Goal: Information Seeking & Learning: Learn about a topic

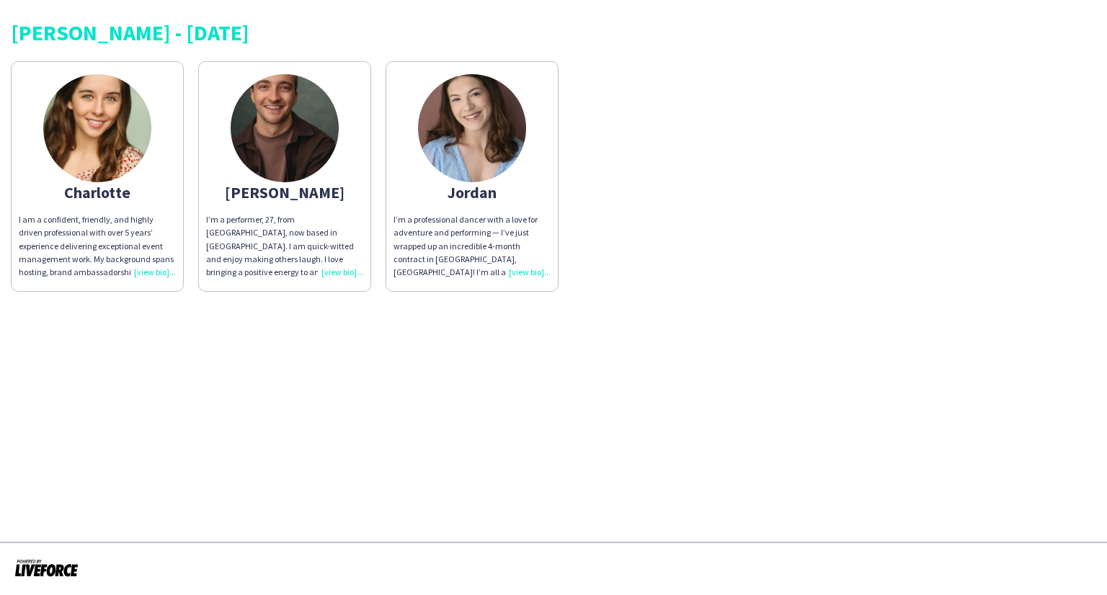
click at [108, 151] on img at bounding box center [97, 128] width 108 height 108
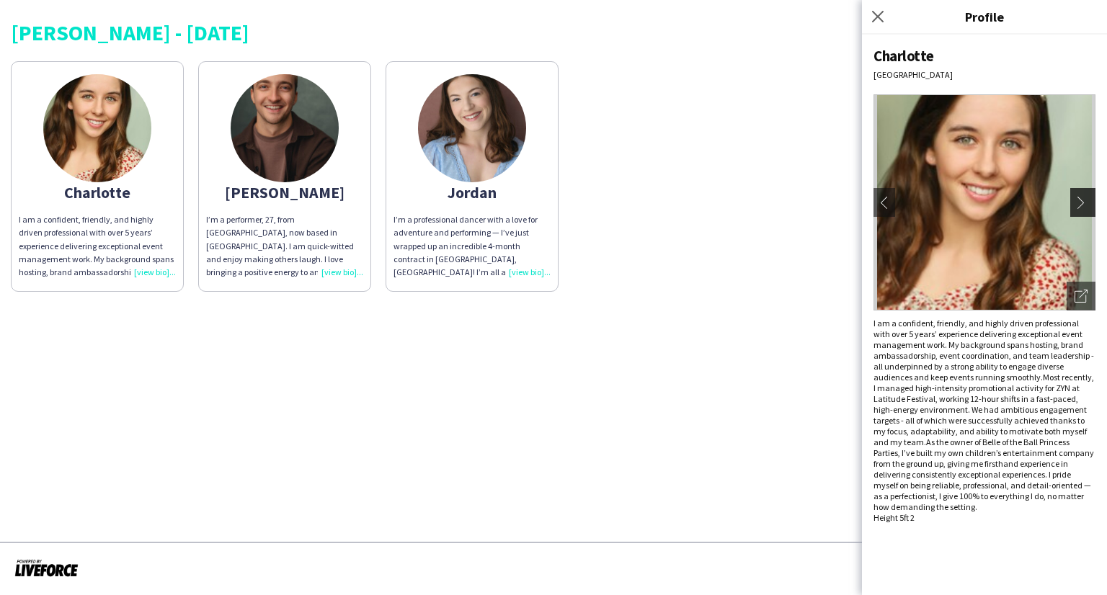
click at [1081, 200] on app-icon "chevron-right" at bounding box center [1084, 202] width 20 height 13
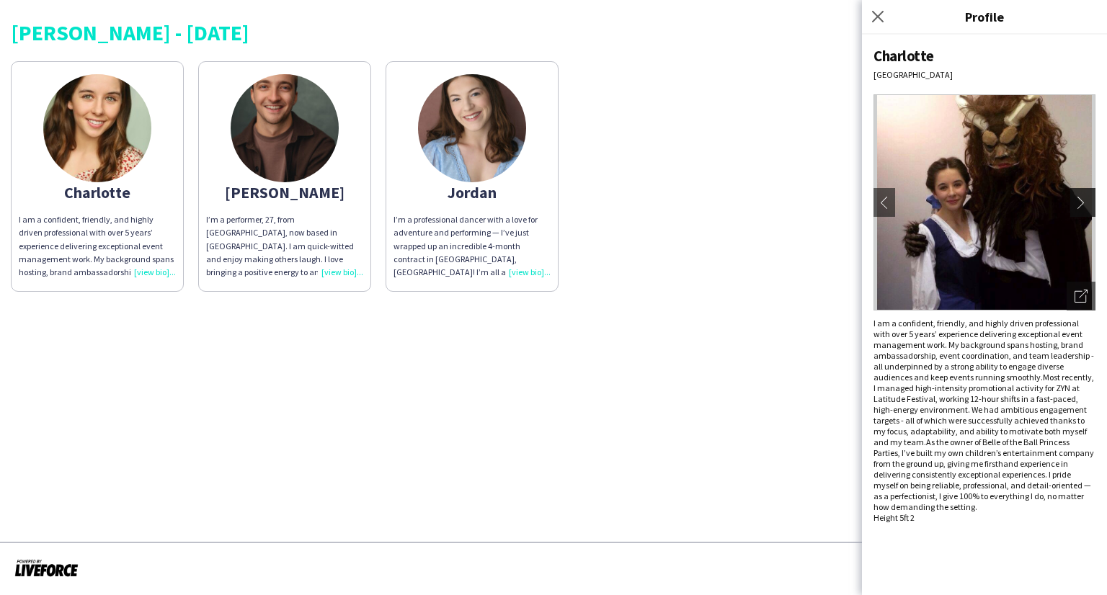
click at [1081, 200] on app-icon "chevron-right" at bounding box center [1084, 202] width 20 height 13
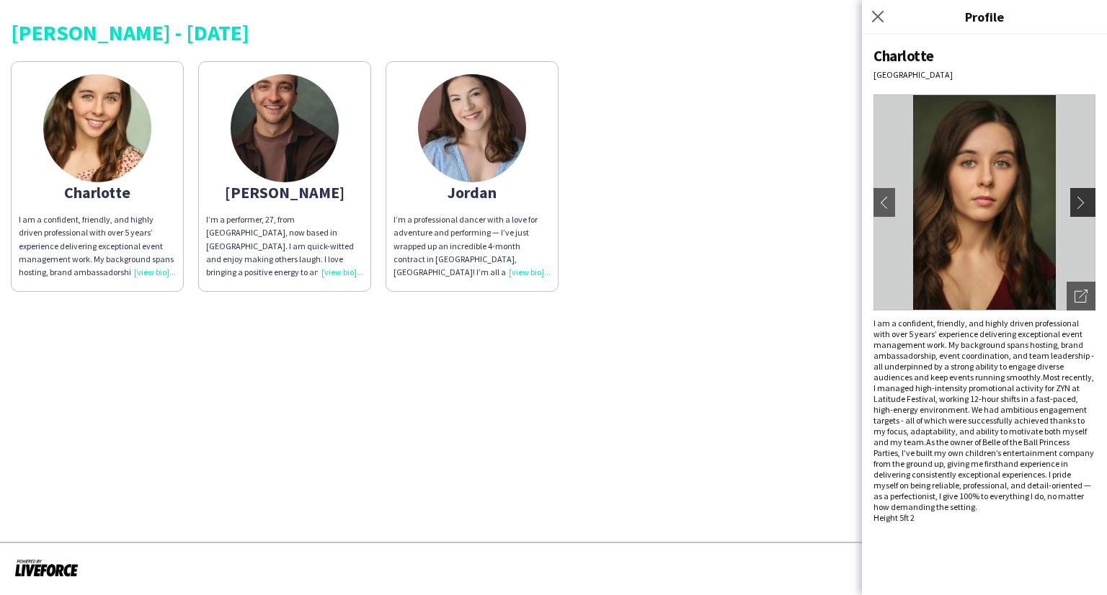
click at [1081, 200] on app-icon "chevron-right" at bounding box center [1084, 202] width 20 height 13
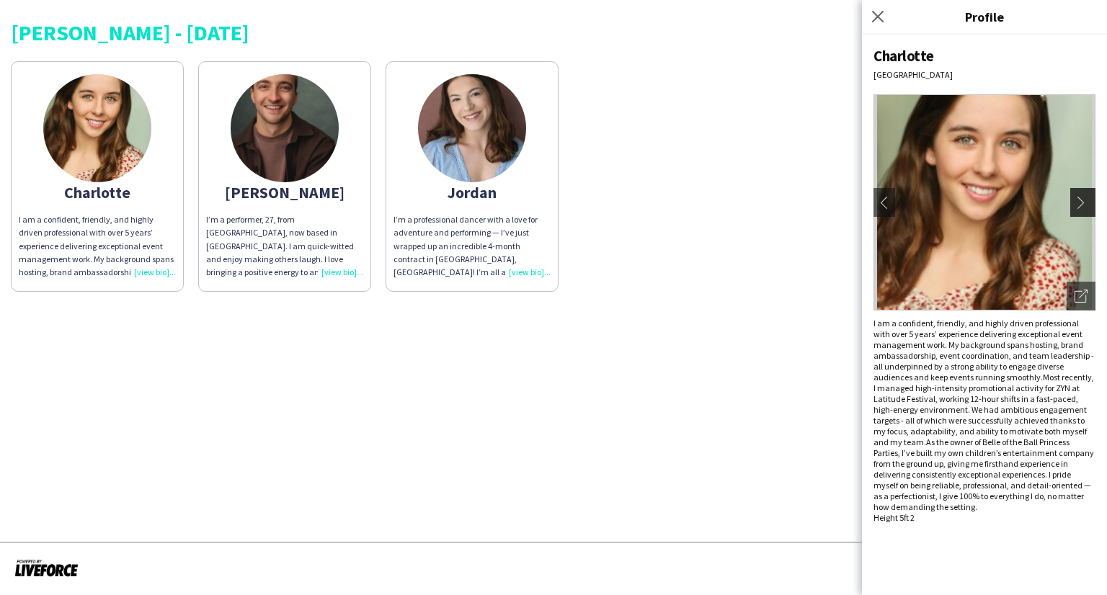
click at [1081, 200] on app-icon "chevron-right" at bounding box center [1084, 202] width 20 height 13
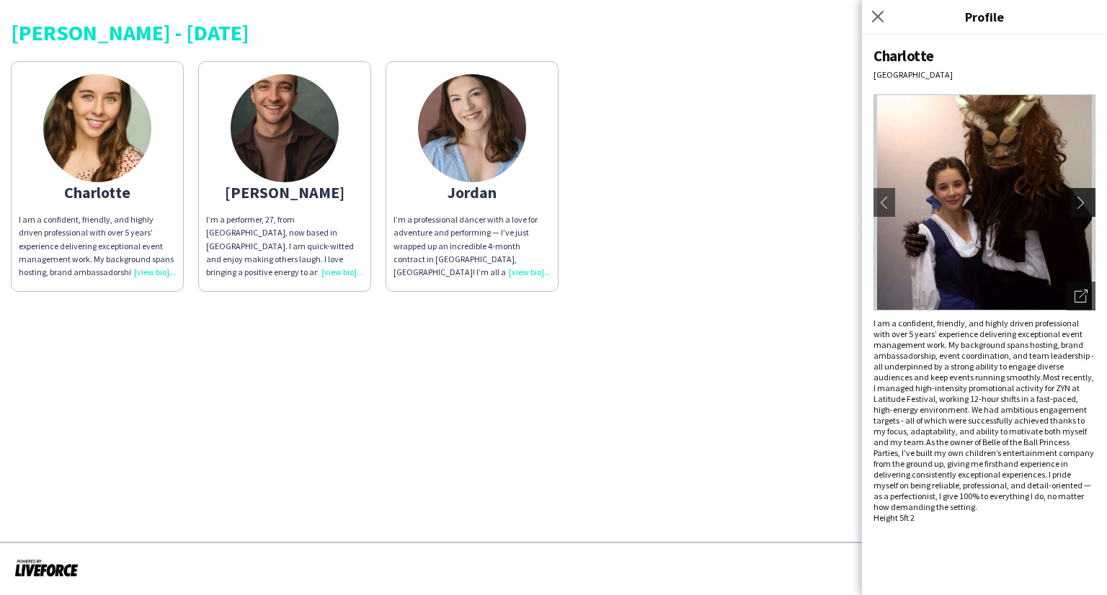
click at [1081, 200] on app-icon "chevron-right" at bounding box center [1084, 202] width 20 height 13
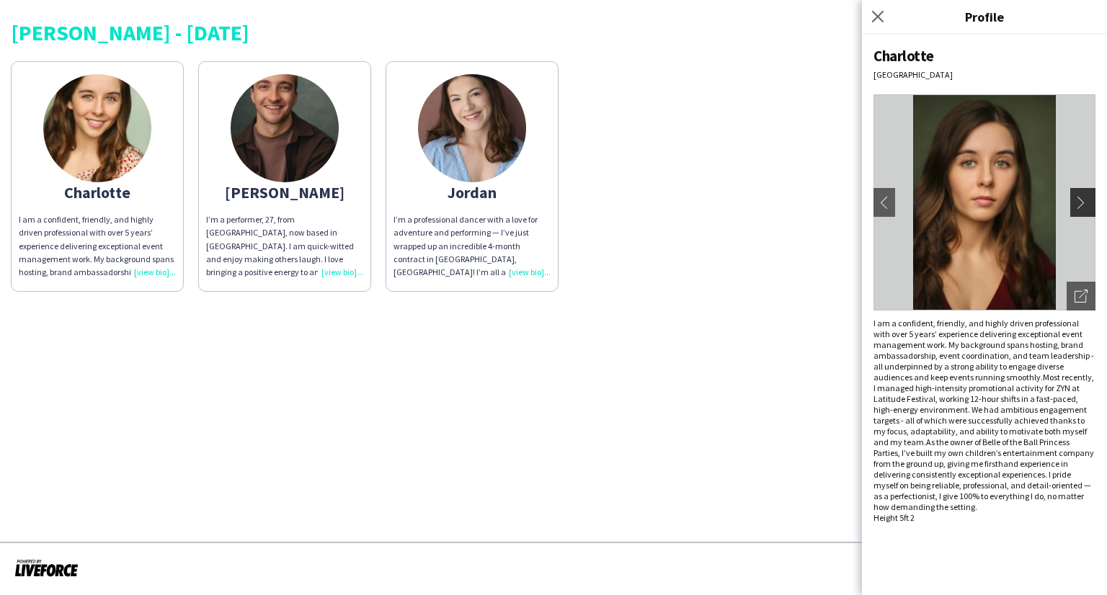
click at [1081, 200] on app-icon "chevron-right" at bounding box center [1084, 202] width 20 height 13
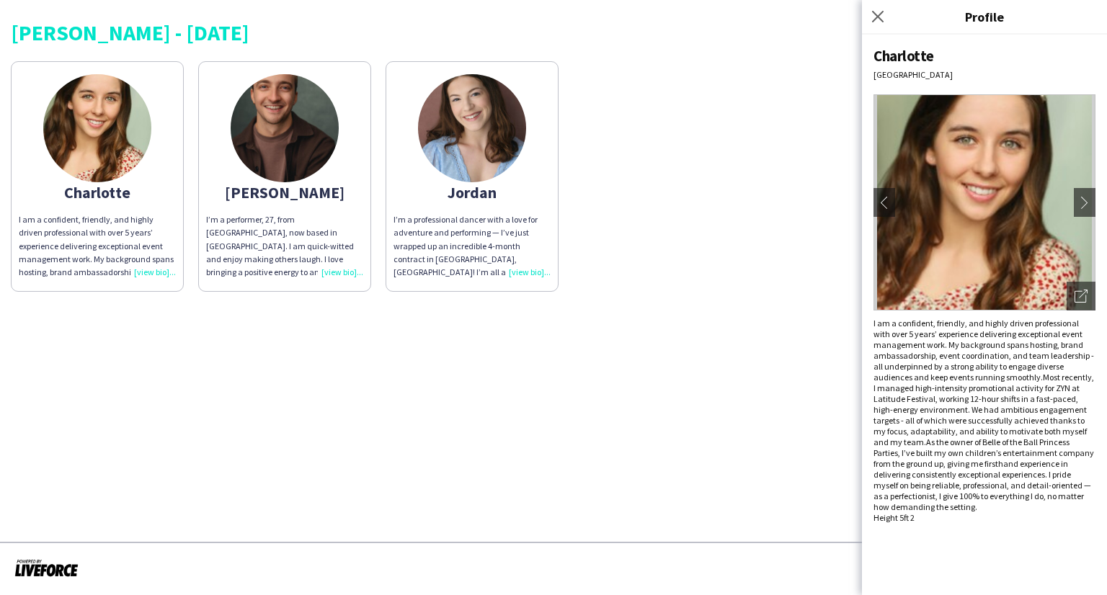
click at [765, 264] on div "[PERSON_NAME] I am a confident, friendly, and highly driven professional with o…" at bounding box center [553, 173] width 1085 height 238
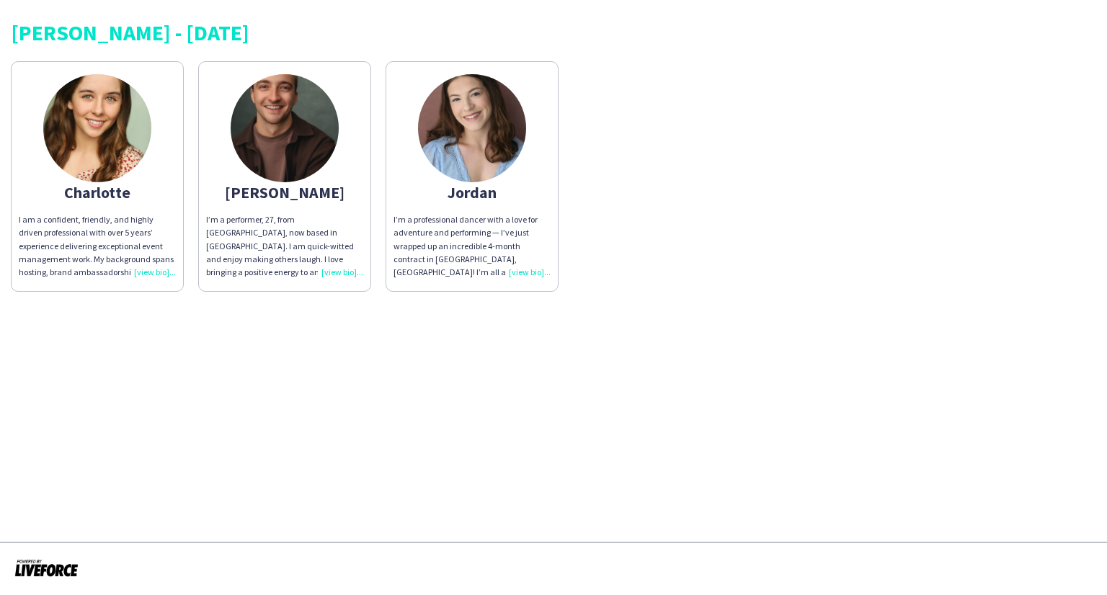
click at [272, 161] on img at bounding box center [285, 128] width 108 height 108
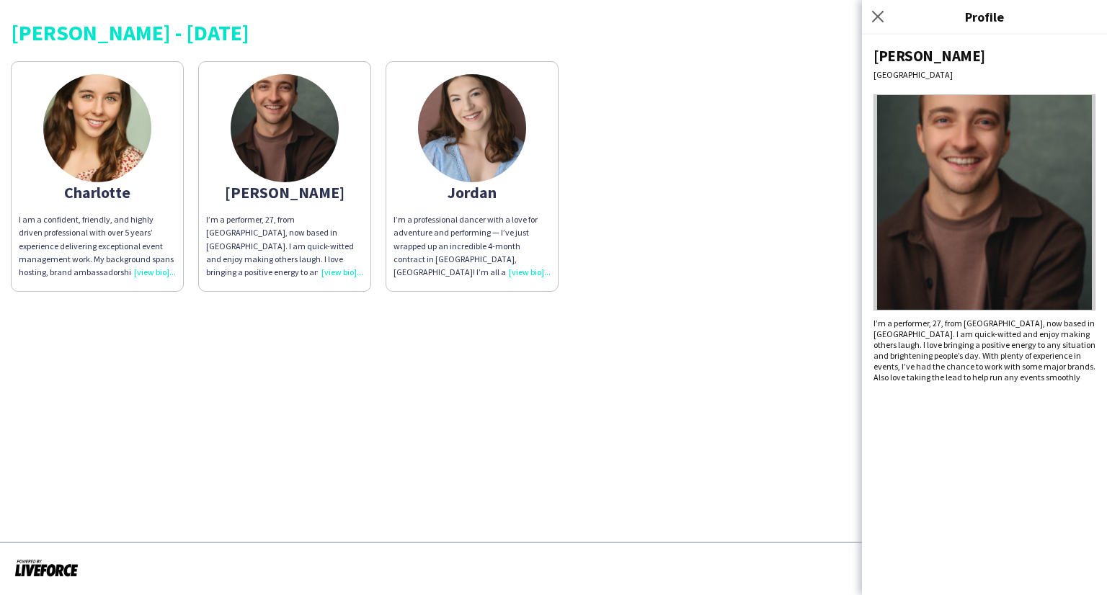
click at [645, 265] on div "[PERSON_NAME] I am a confident, friendly, and highly driven professional with o…" at bounding box center [553, 173] width 1085 height 238
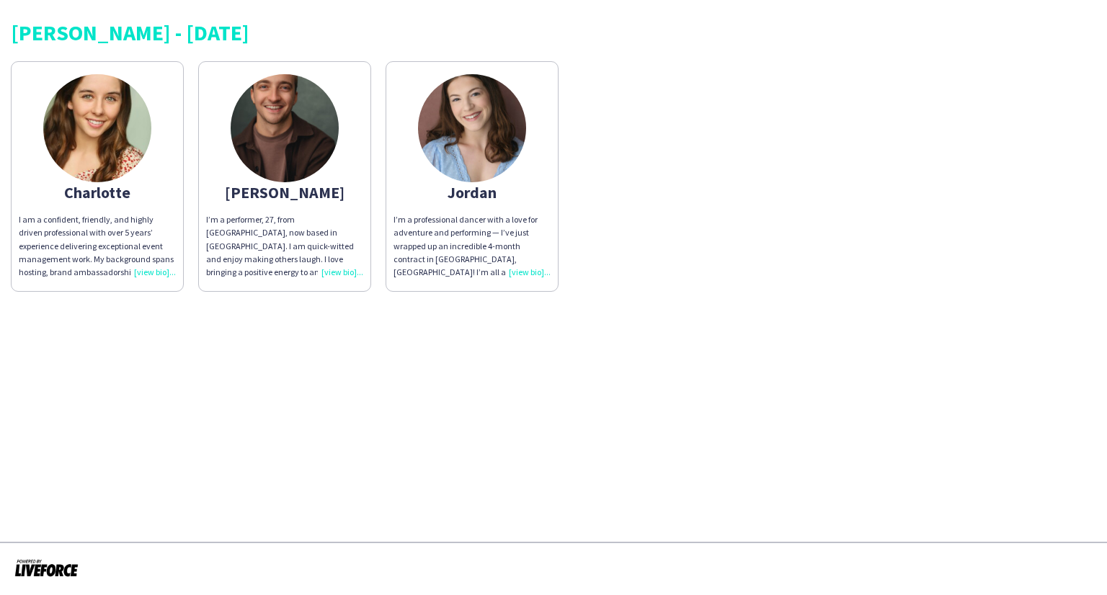
click at [450, 134] on img at bounding box center [472, 128] width 108 height 108
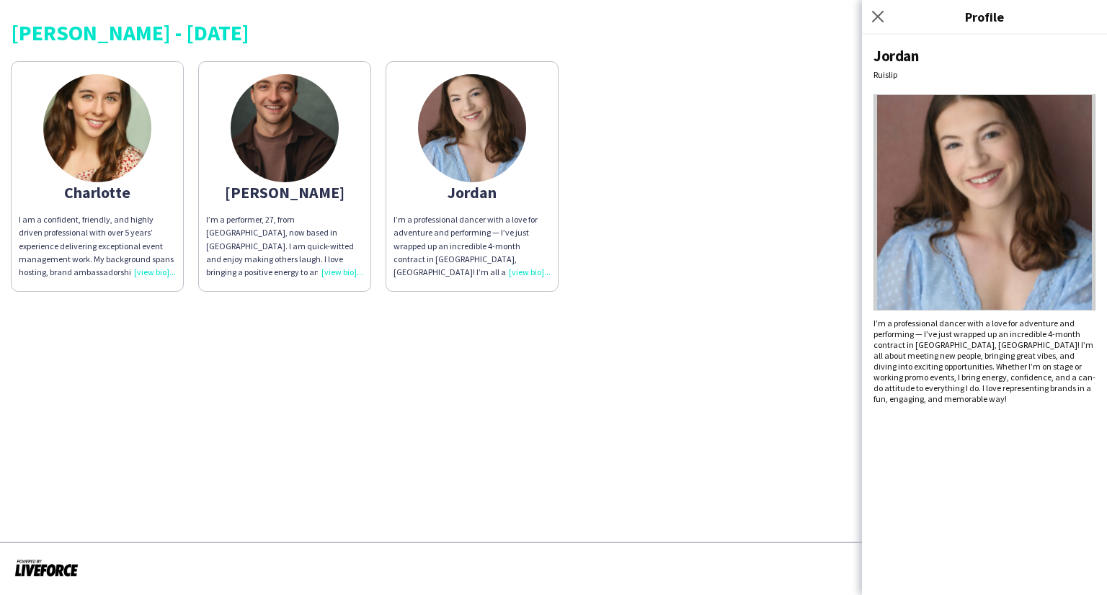
click at [699, 189] on div "[PERSON_NAME] I am a confident, friendly, and highly driven professional with o…" at bounding box center [553, 173] width 1085 height 238
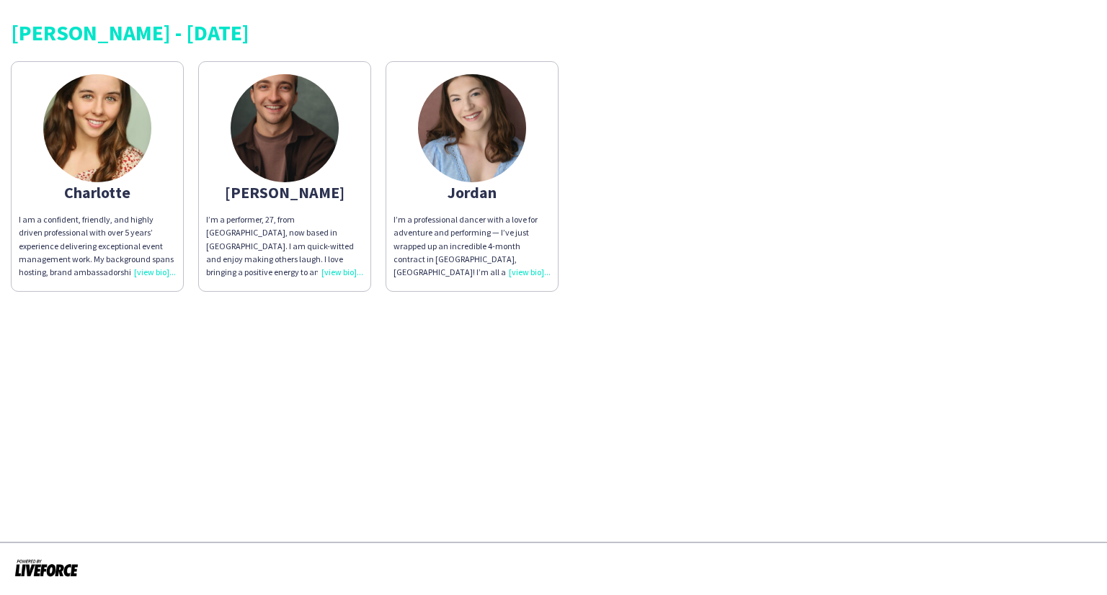
click at [744, 371] on app-share-pages "[PERSON_NAME] - [DATE] Charlotte I am a confident, friendly, and highly driven …" at bounding box center [553, 297] width 1107 height 595
